Goal: Information Seeking & Learning: Learn about a topic

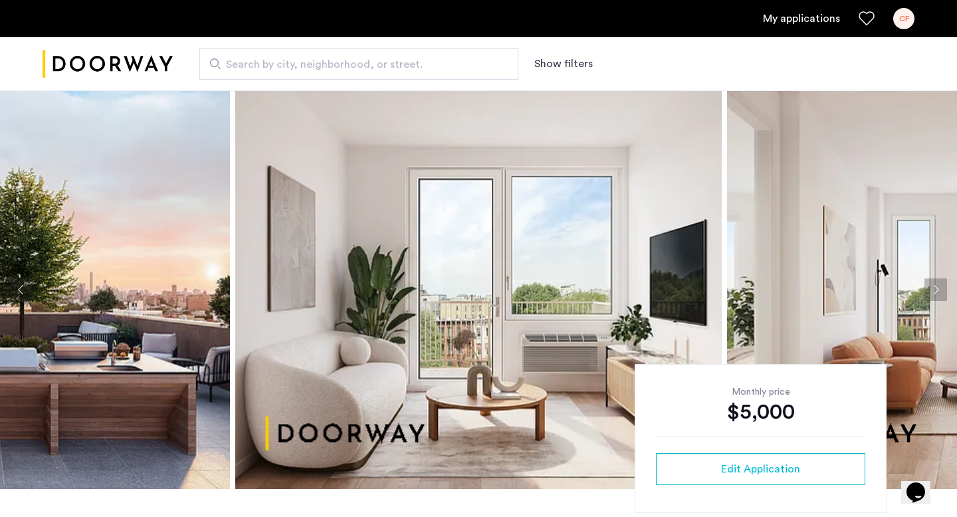
click at [791, 16] on link "My applications" at bounding box center [801, 19] width 77 height 16
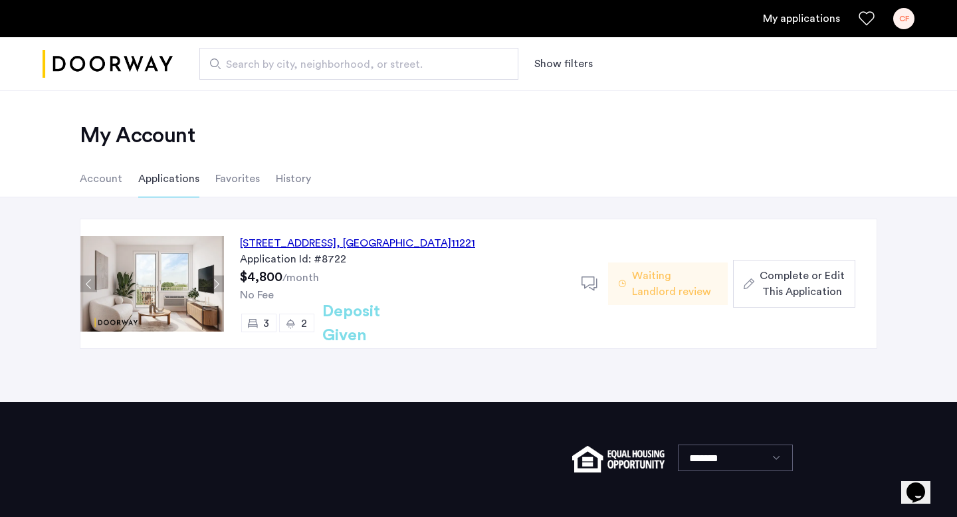
click at [140, 278] on img at bounding box center [152, 284] width 144 height 96
click at [349, 243] on div "[STREET_ADDRESS]" at bounding box center [357, 243] width 235 height 16
click at [648, 275] on span "Waiting Landlord review" at bounding box center [674, 284] width 85 height 32
click at [151, 279] on img at bounding box center [152, 284] width 144 height 96
click at [319, 239] on div "[STREET_ADDRESS]" at bounding box center [357, 243] width 235 height 16
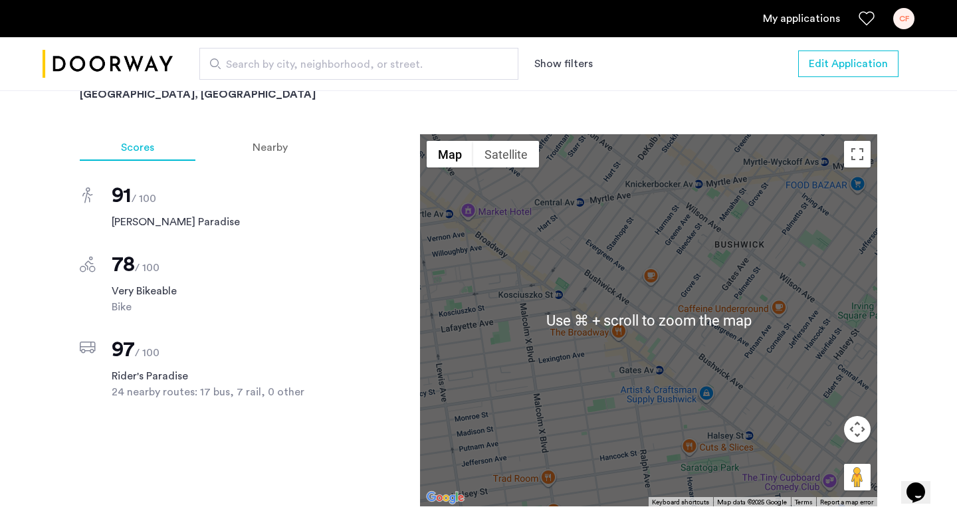
scroll to position [1188, 0]
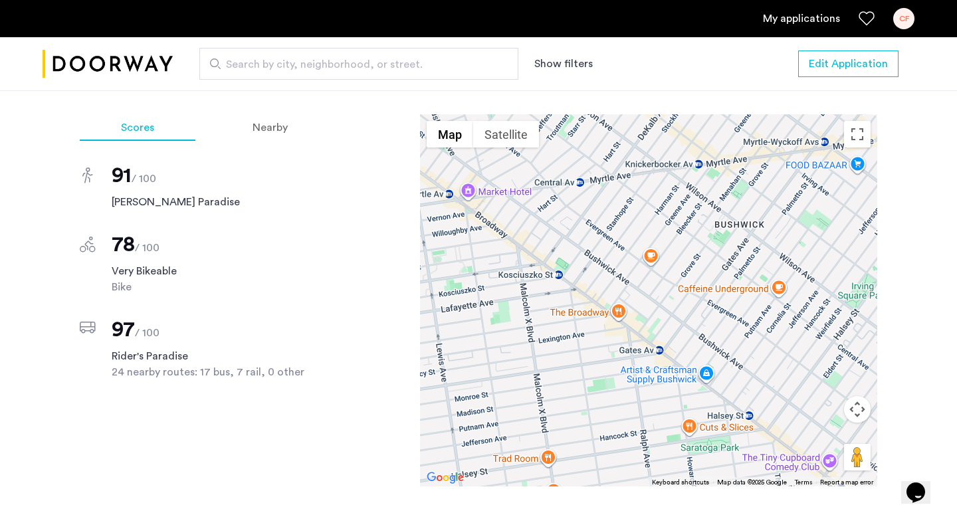
click at [860, 396] on button "Map camera controls" at bounding box center [857, 409] width 27 height 27
click at [830, 363] on button "Zoom in" at bounding box center [824, 376] width 27 height 27
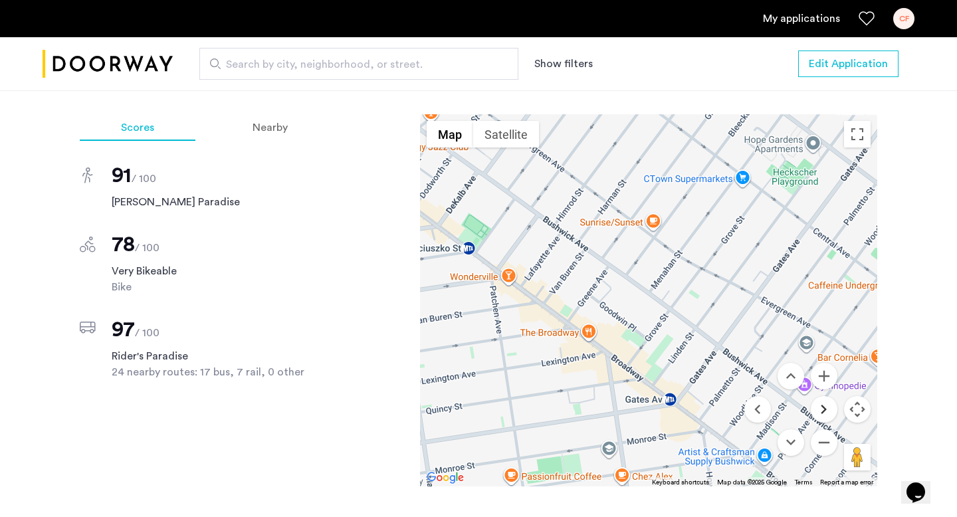
click at [828, 396] on button "Move right" at bounding box center [824, 409] width 27 height 27
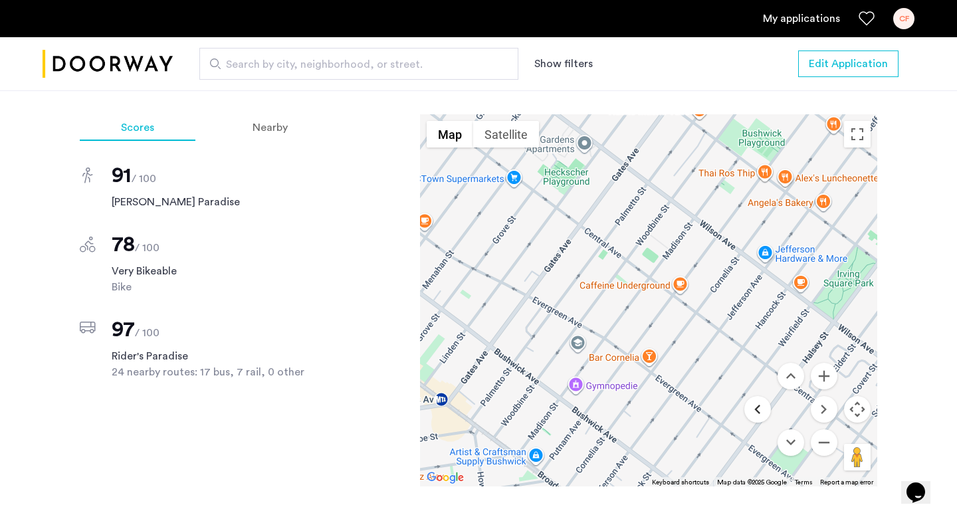
click at [766, 396] on button "Move left" at bounding box center [757, 409] width 27 height 27
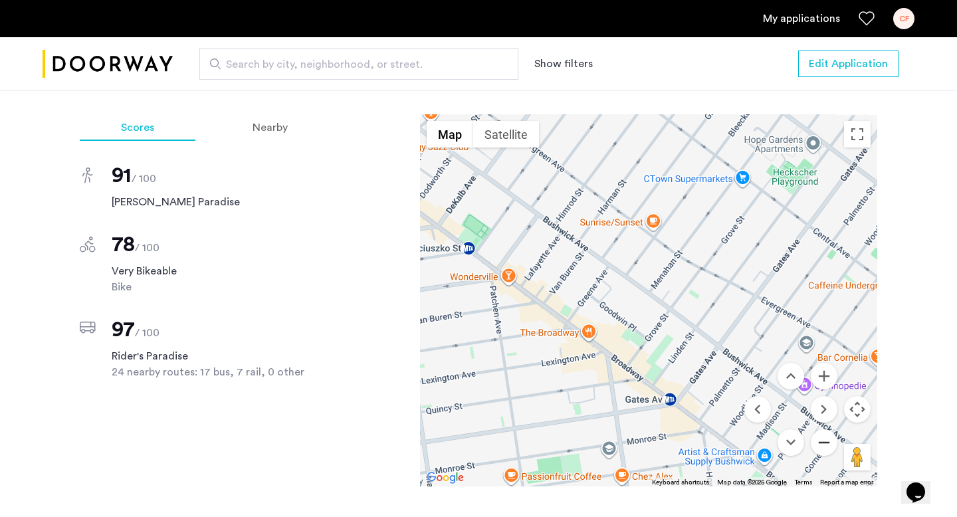
click at [823, 429] on button "Zoom out" at bounding box center [824, 442] width 27 height 27
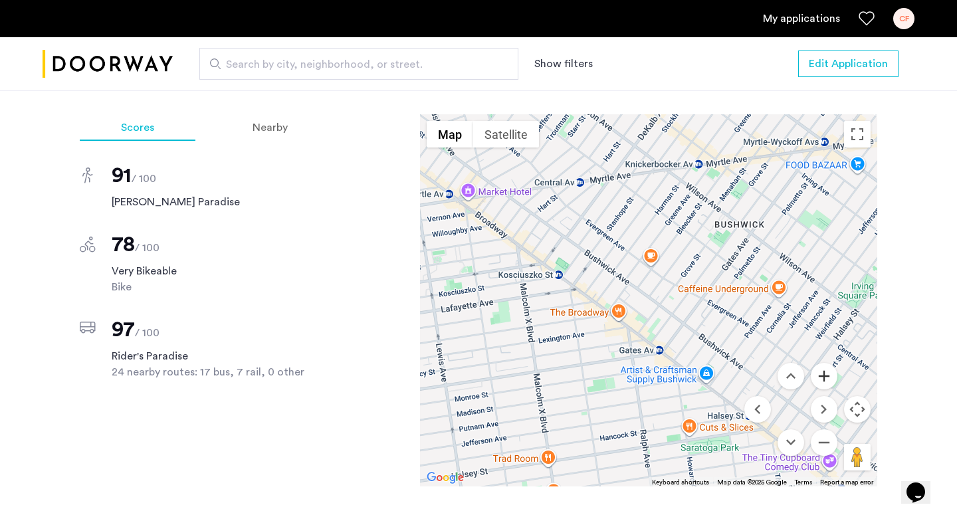
click at [819, 363] on button "Zoom in" at bounding box center [824, 376] width 27 height 27
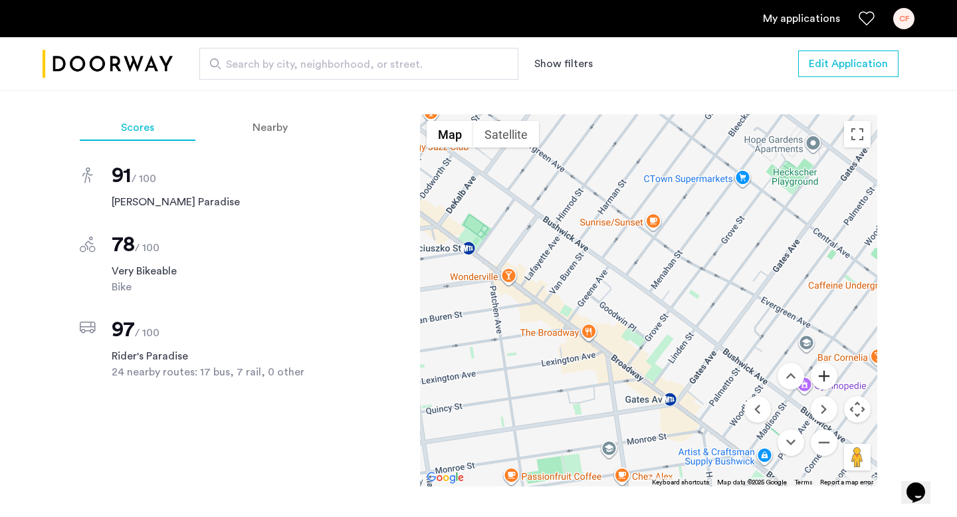
click at [819, 363] on button "Zoom in" at bounding box center [824, 376] width 27 height 27
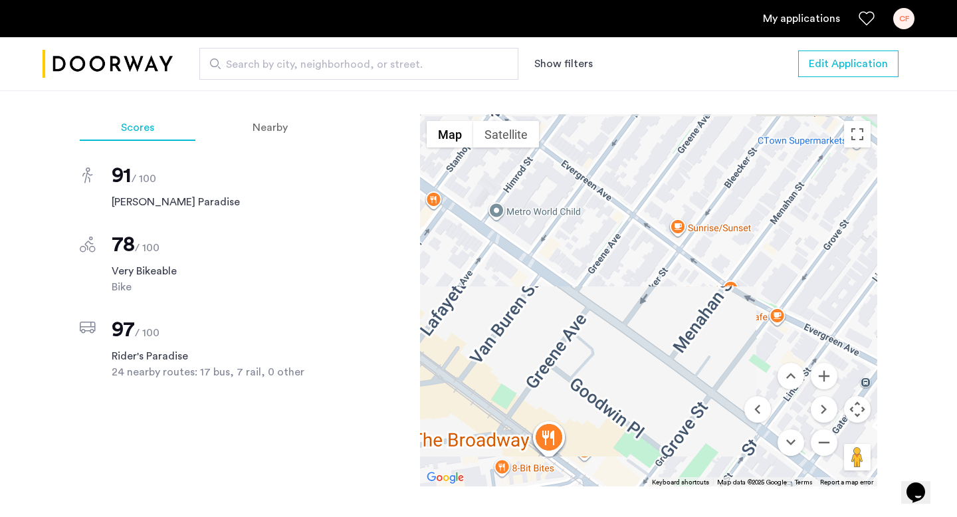
drag, startPoint x: 611, startPoint y: 204, endPoint x: 634, endPoint y: 291, distance: 90.1
click at [634, 291] on div at bounding box center [648, 300] width 457 height 372
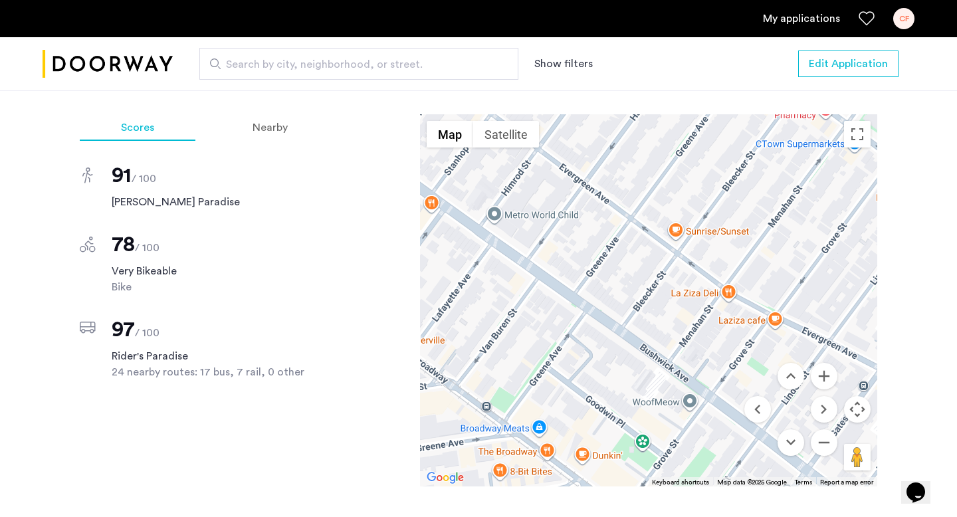
click at [672, 213] on div at bounding box center [648, 300] width 457 height 372
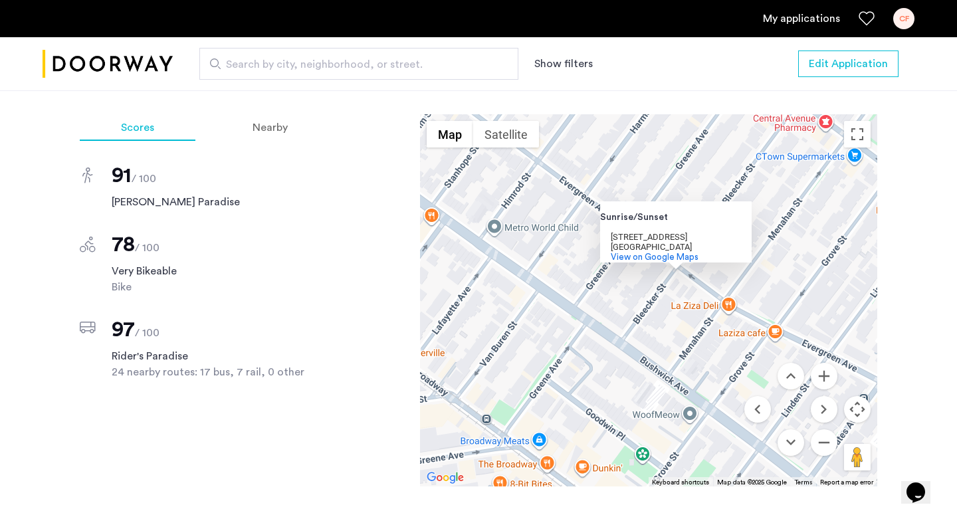
click at [803, 235] on div "Sunrise/Sunset Sunrise/Sunset 351 Evergreen Ave Brooklyn, NY 11221 View on Goog…" at bounding box center [648, 300] width 457 height 372
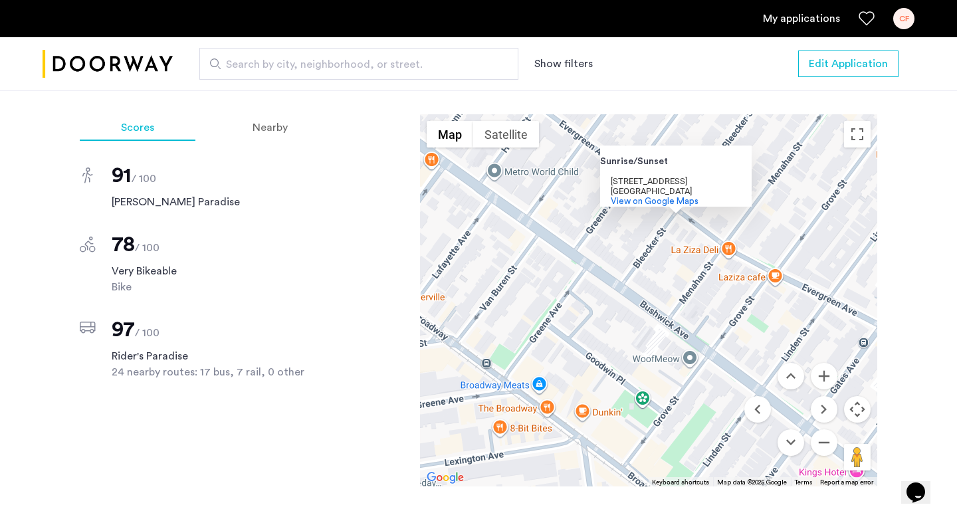
drag, startPoint x: 759, startPoint y: 280, endPoint x: 759, endPoint y: 222, distance: 58.5
click at [759, 222] on div "Sunrise/Sunset Sunrise/Sunset 351 Evergreen Ave Brooklyn, NY 11221 View on Goog…" at bounding box center [648, 300] width 457 height 372
click at [581, 397] on div "Sunrise/Sunset Sunrise/Sunset 351 Evergreen Ave Brooklyn, NY 11221 View on Goog…" at bounding box center [648, 300] width 457 height 372
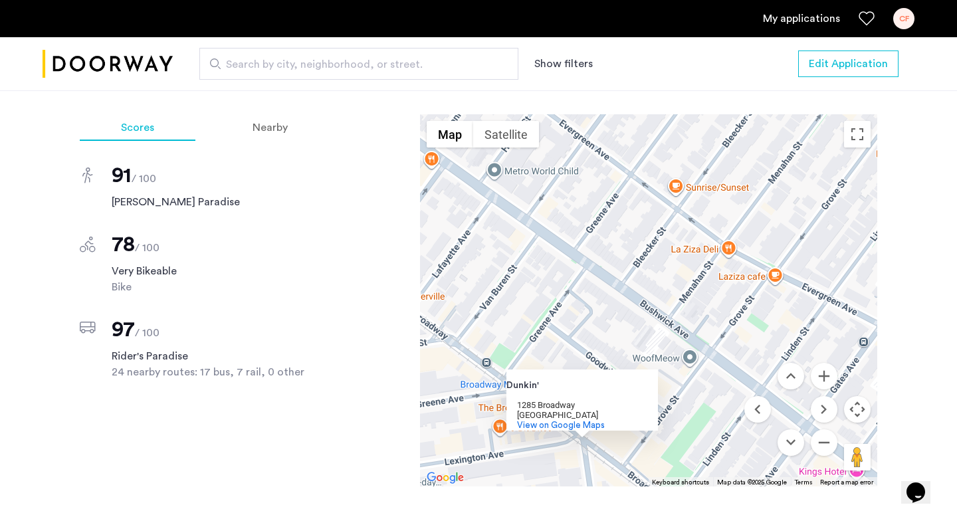
click at [662, 268] on div "Dunkin' Dunkin' 1285 Broadway Brooklyn, NY 11221 View on Google Maps" at bounding box center [648, 300] width 457 height 372
click at [615, 300] on div "Dunkin' Dunkin' 1285 Broadway Brooklyn, NY 11221 View on Google Maps" at bounding box center [648, 300] width 457 height 372
click at [730, 235] on div "Dunkin' Dunkin' 1285 Broadway Brooklyn, NY 11221 View on Google Maps" at bounding box center [648, 300] width 457 height 372
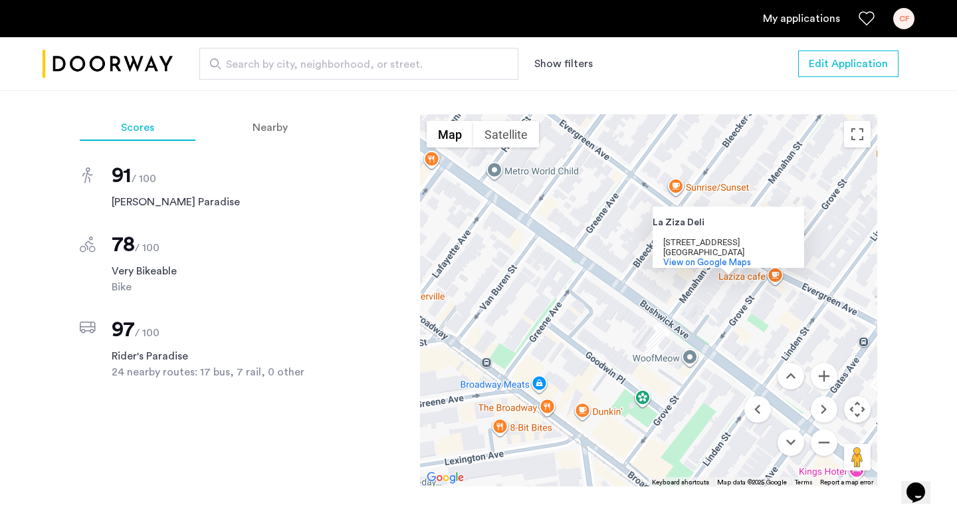
click at [779, 265] on div "La Ziza Deli La Ziza Deli 418 Evergreen Ave Brooklyn, NY 11221 View on Google M…" at bounding box center [648, 300] width 457 height 372
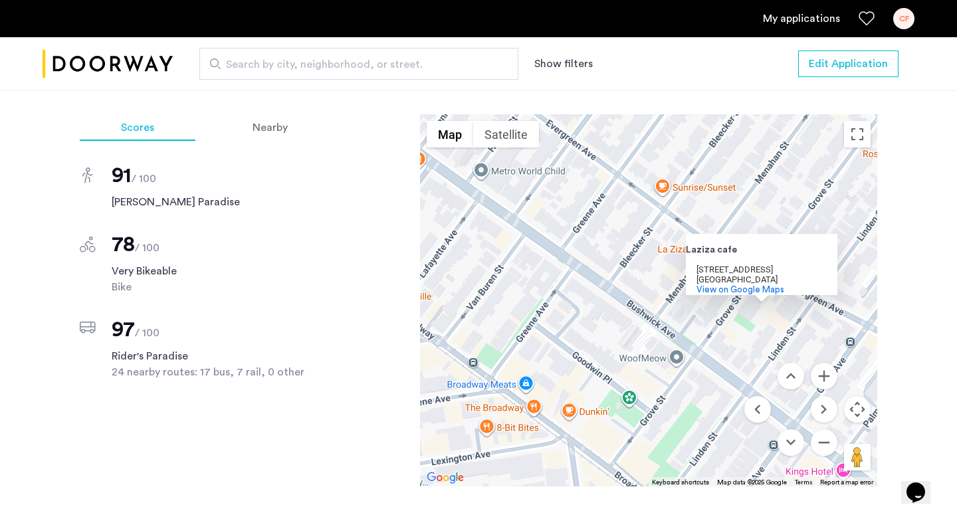
click at [513, 274] on div "Laziza cafe Laziza cafe 436 Evergreen Ave Brooklyn, NY 11221 View on Google Maps" at bounding box center [648, 300] width 457 height 372
click at [819, 429] on button "Zoom out" at bounding box center [824, 442] width 27 height 27
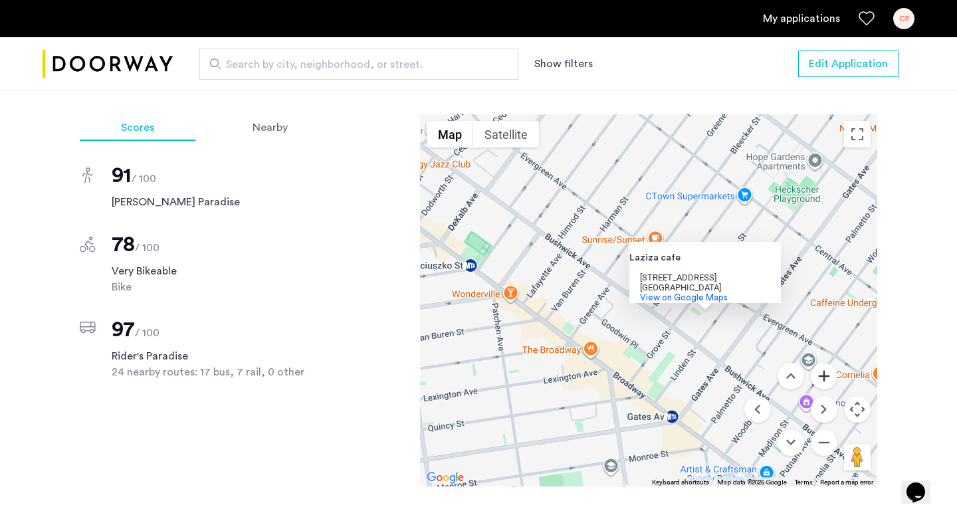
click at [827, 363] on button "Zoom in" at bounding box center [824, 376] width 27 height 27
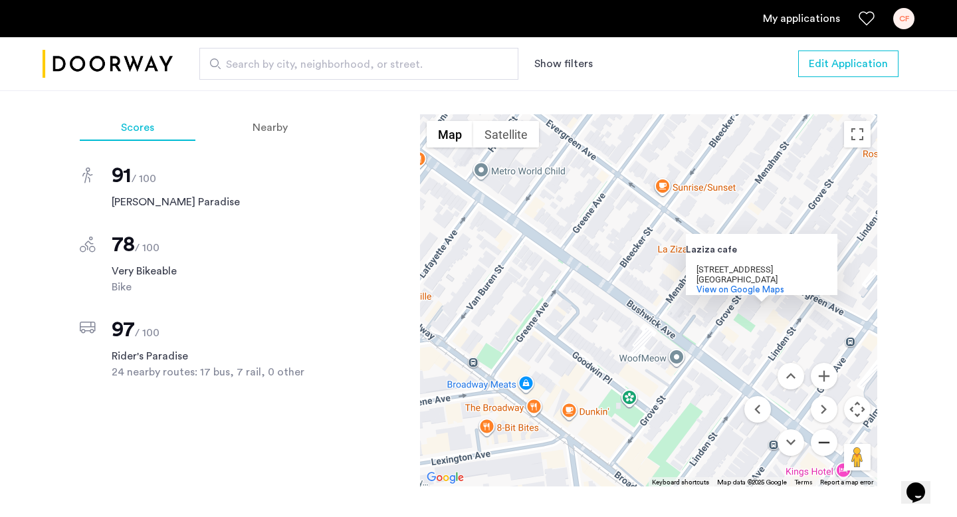
click at [822, 429] on button "Zoom out" at bounding box center [824, 442] width 27 height 27
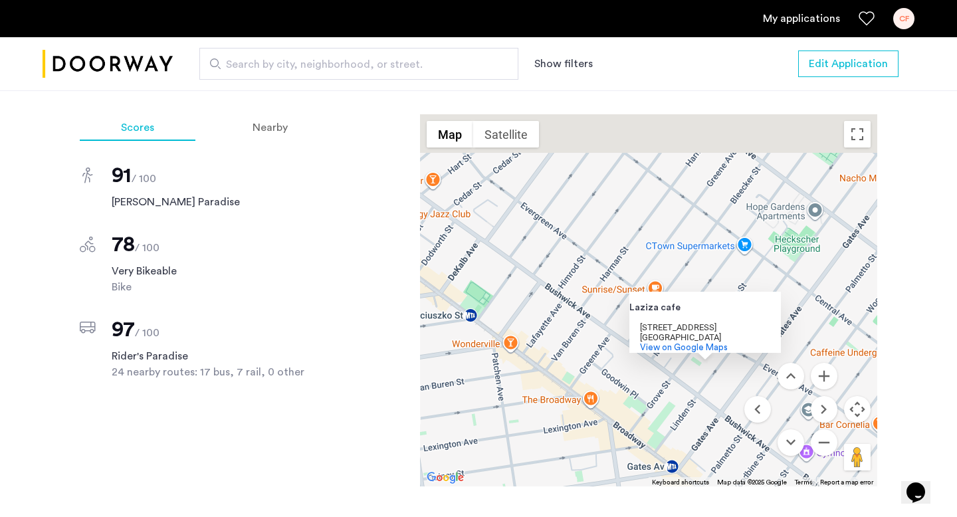
drag, startPoint x: 599, startPoint y: 244, endPoint x: 598, endPoint y: 296, distance: 51.8
click at [598, 296] on div "Laziza cafe Laziza cafe 436 Evergreen Ave Brooklyn, NY 11221 View on Google Maps" at bounding box center [648, 300] width 457 height 372
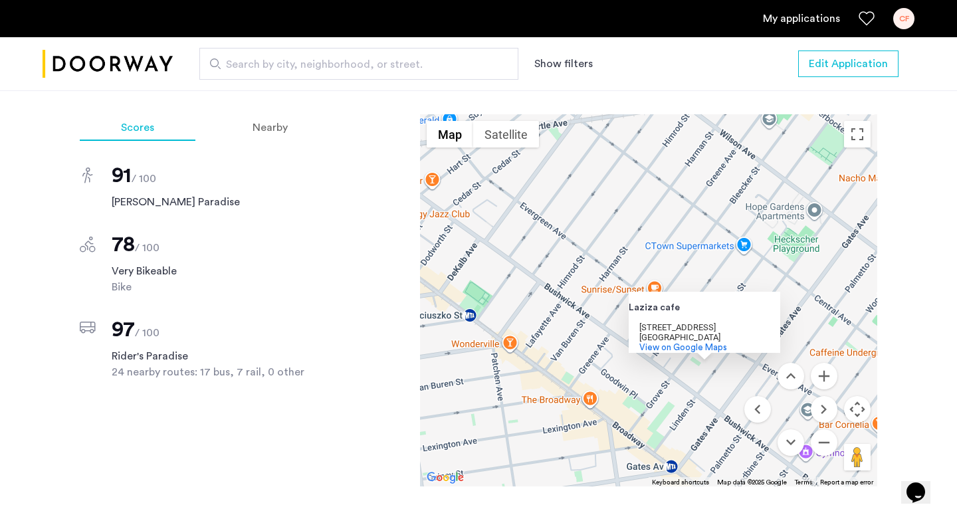
click at [694, 256] on div "Laziza cafe Laziza cafe 436 Evergreen Ave Brooklyn, NY 11221 View on Google Maps" at bounding box center [648, 300] width 457 height 372
click at [694, 248] on div "Laziza cafe Laziza cafe 436 Evergreen Ave Brooklyn, NY 11221 View on Google Maps" at bounding box center [648, 300] width 457 height 372
click at [789, 260] on div "Laziza cafe Laziza cafe 436 Evergreen Ave Brooklyn, NY 11221 View on Google Maps" at bounding box center [648, 300] width 457 height 372
click at [703, 351] on div "Laziza cafe Laziza cafe 436 Evergreen Ave Brooklyn, NY 11221 View on Google Maps" at bounding box center [648, 300] width 457 height 372
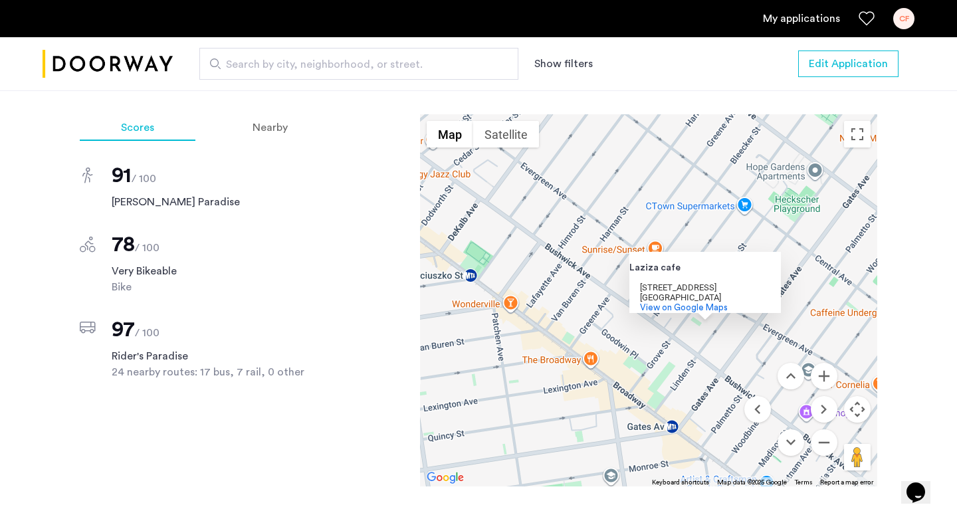
drag, startPoint x: 695, startPoint y: 384, endPoint x: 695, endPoint y: 340, distance: 44.5
click at [695, 340] on div "Laziza cafe Laziza cafe 436 Evergreen Ave Brooklyn, NY 11221 View on Google Maps" at bounding box center [648, 300] width 457 height 372
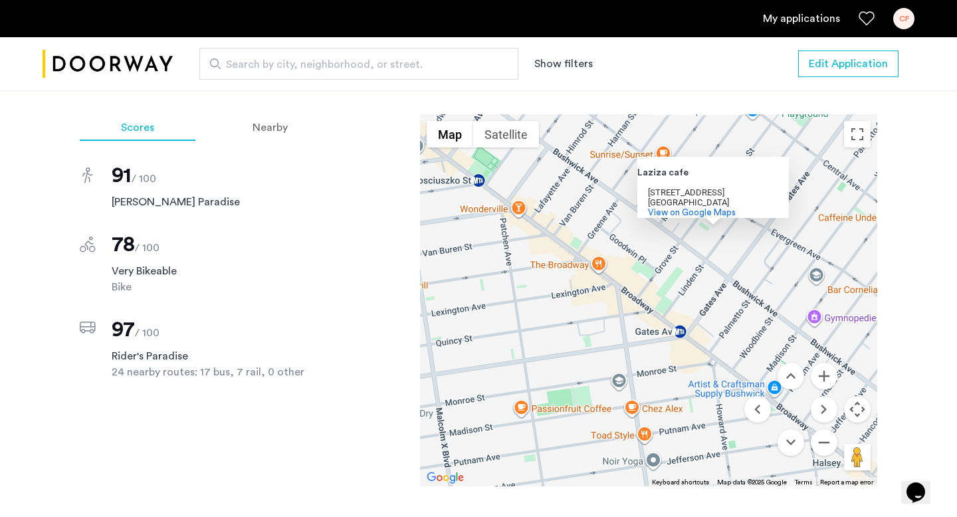
drag, startPoint x: 695, startPoint y: 340, endPoint x: 702, endPoint y: 236, distance: 103.9
click at [702, 236] on div "Laziza cafe Laziza cafe 436 Evergreen Ave Brooklyn, NY 11221 View on Google Maps" at bounding box center [648, 300] width 457 height 372
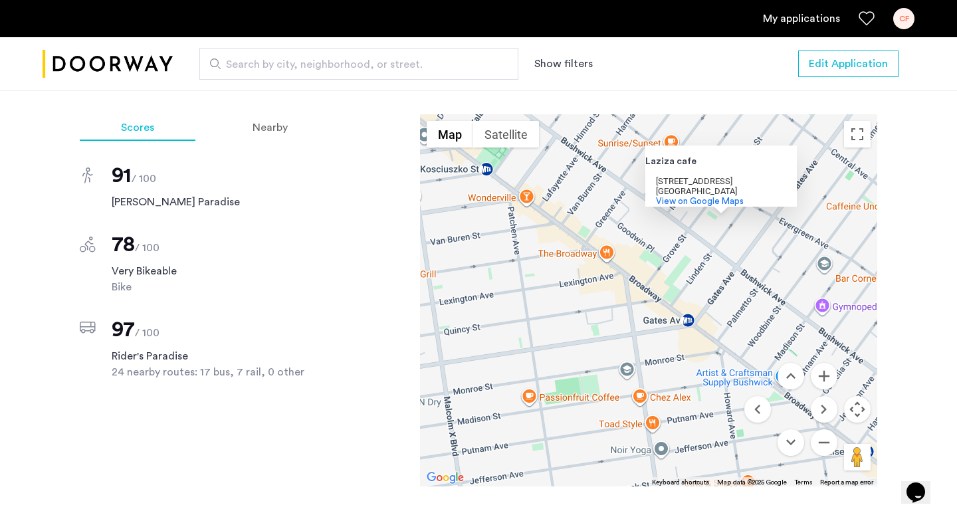
click at [646, 256] on div "Laziza cafe Laziza cafe 436 Evergreen Ave Brooklyn, NY 11221 View on Google Maps" at bounding box center [648, 300] width 457 height 372
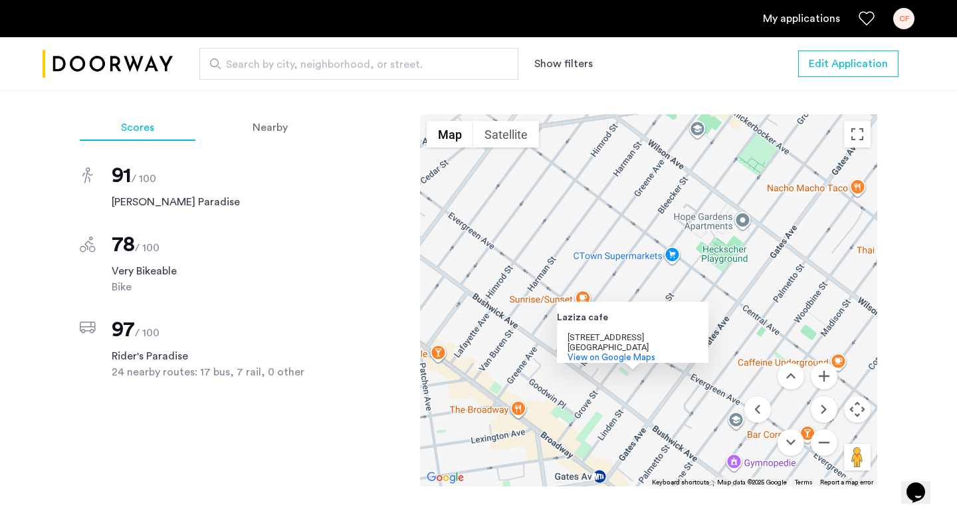
drag, startPoint x: 646, startPoint y: 256, endPoint x: 557, endPoint y: 407, distance: 175.4
click at [557, 407] on div "Laziza cafe Laziza cafe 436 Evergreen Ave Brooklyn, NY 11221 View on Google Maps" at bounding box center [648, 300] width 457 height 372
click at [626, 314] on div "Laziza cafe" at bounding box center [616, 319] width 120 height 10
click at [613, 367] on div "Laziza cafe Laziza cafe 436 Evergreen Ave Brooklyn, NY 11221 View on Google Maps" at bounding box center [648, 300] width 457 height 372
click at [534, 366] on div "Laziza cafe Laziza cafe 436 Evergreen Ave Brooklyn, NY 11221 View on Google Maps" at bounding box center [648, 300] width 457 height 372
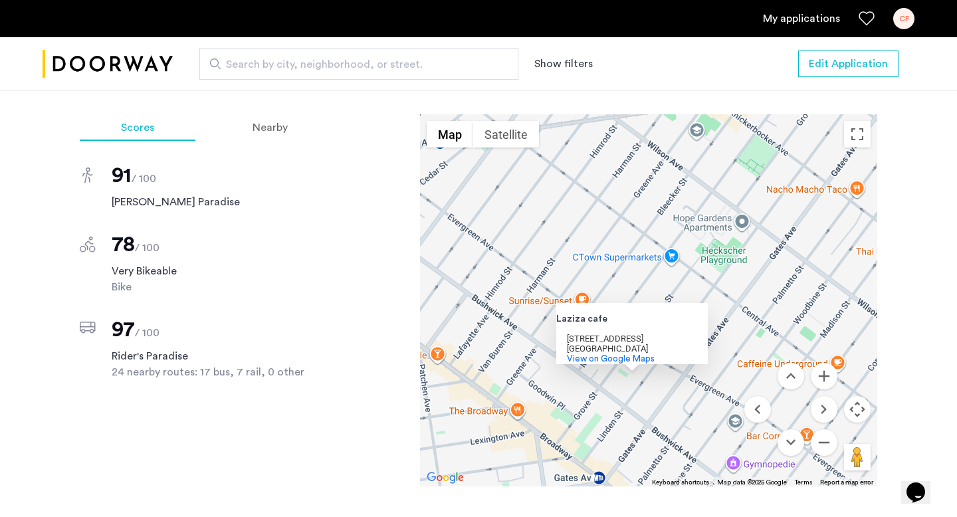
click at [670, 244] on div "Laziza cafe Laziza cafe 436 Evergreen Ave Brooklyn, NY 11221 View on Google Maps" at bounding box center [648, 300] width 457 height 372
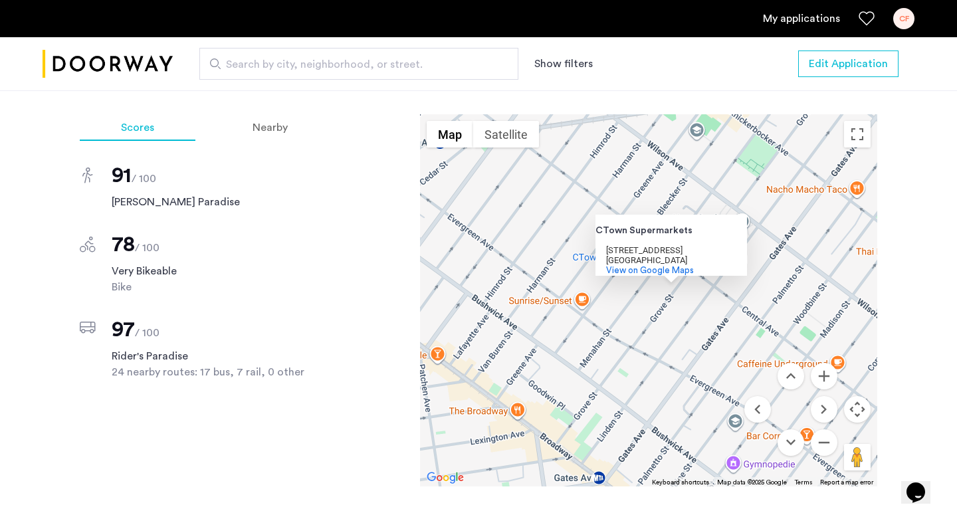
click at [556, 250] on div "CTown Supermarkets CTown Supermarkets 346 Central Ave Brooklyn, NY 11221 View o…" at bounding box center [648, 300] width 457 height 372
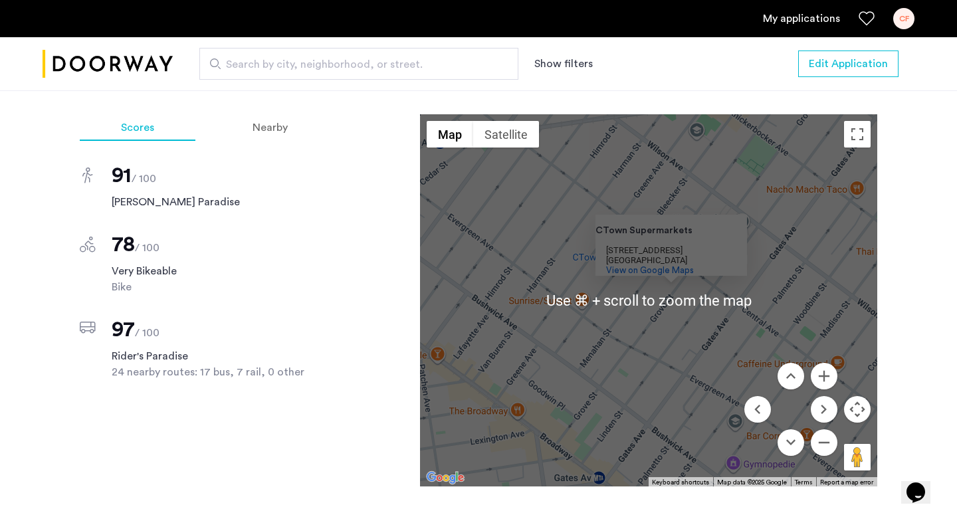
scroll to position [1187, 0]
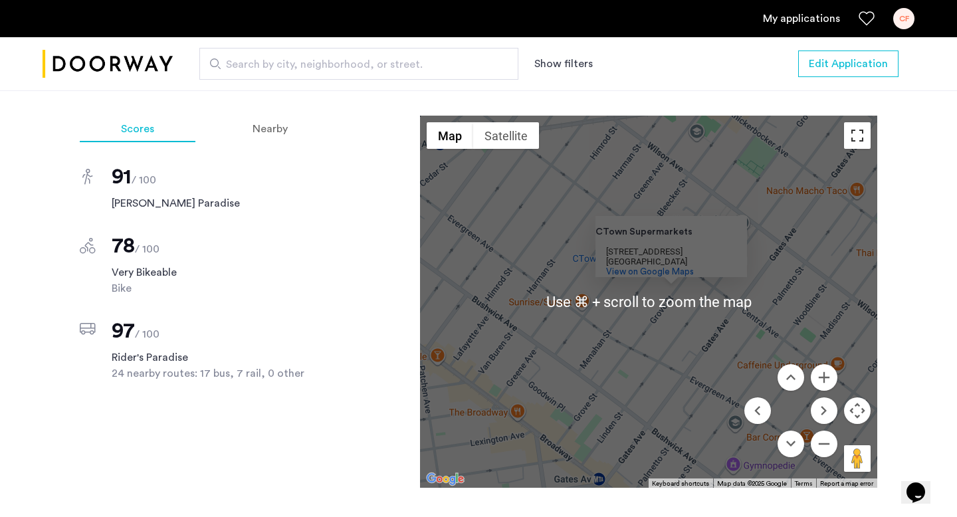
click at [857, 122] on button "Toggle fullscreen view" at bounding box center [857, 135] width 27 height 27
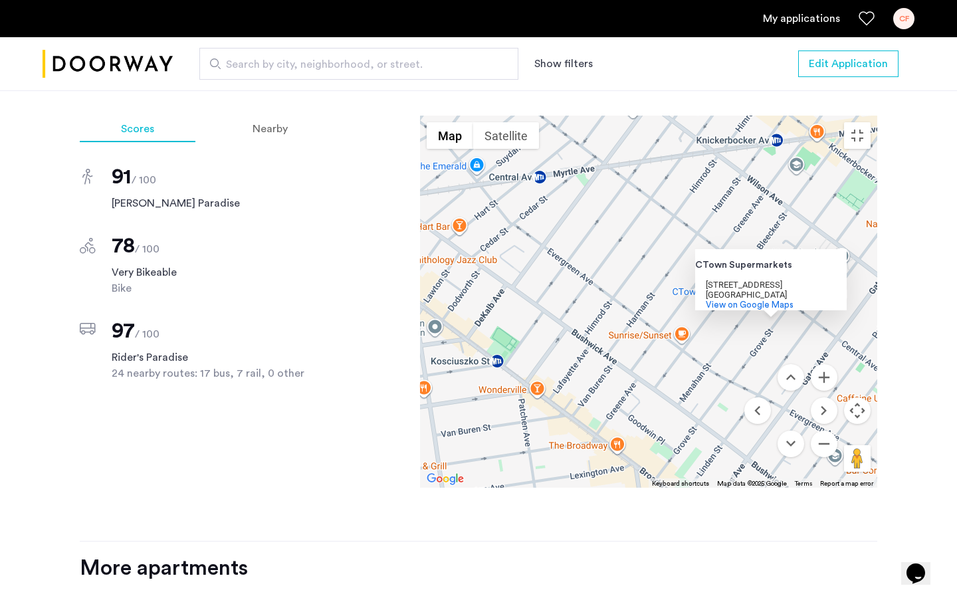
drag, startPoint x: 534, startPoint y: 368, endPoint x: 636, endPoint y: 401, distance: 108.2
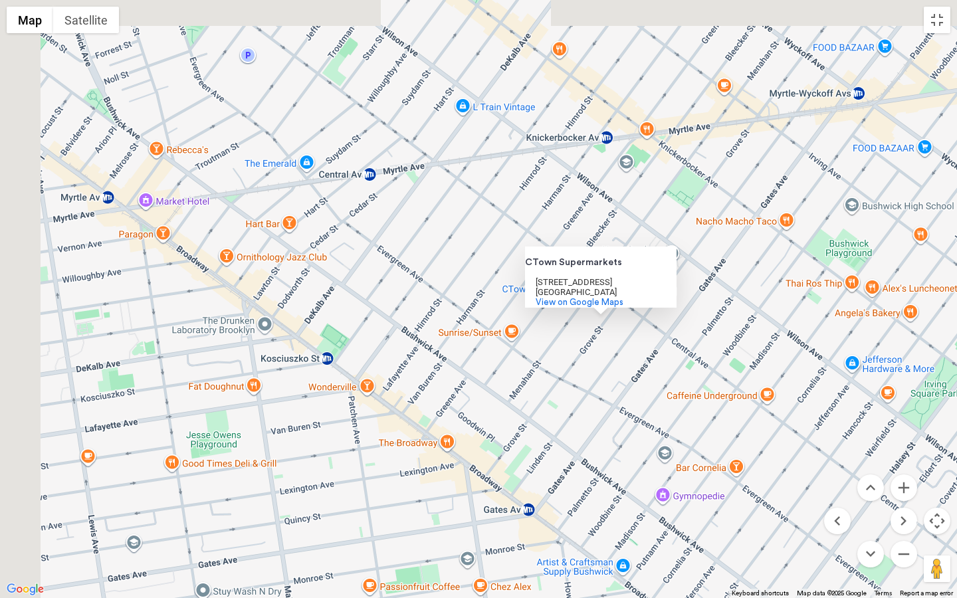
click at [636, 401] on div "CTown Supermarkets CTown Supermarkets 346 Central Ave Brooklyn, NY 11221 View o…" at bounding box center [478, 299] width 957 height 598
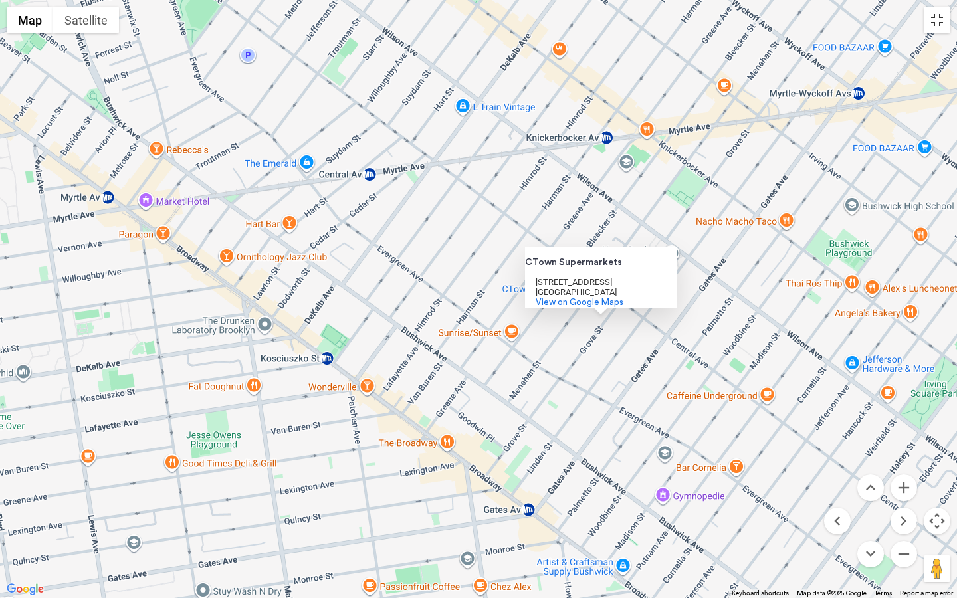
click at [943, 29] on button "Toggle fullscreen view" at bounding box center [937, 20] width 27 height 27
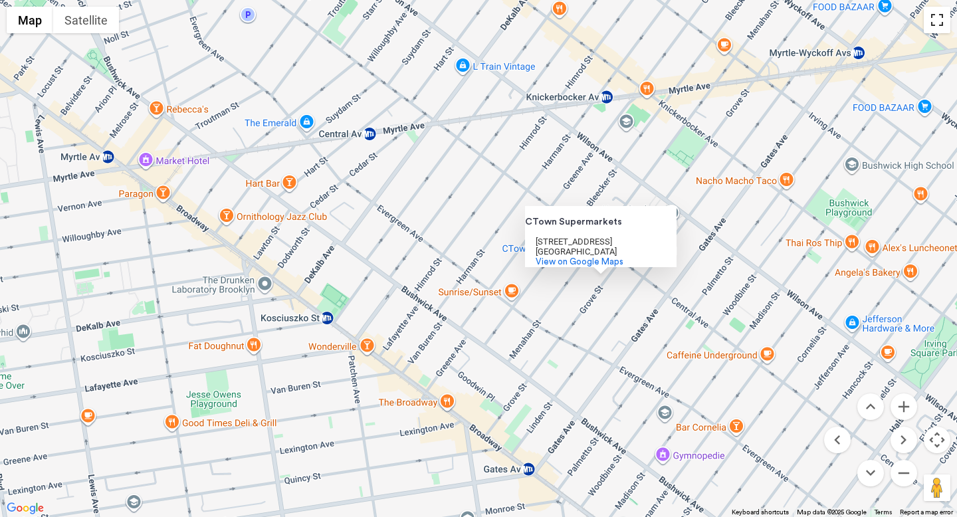
scroll to position [269, 0]
